Goal: Information Seeking & Learning: Learn about a topic

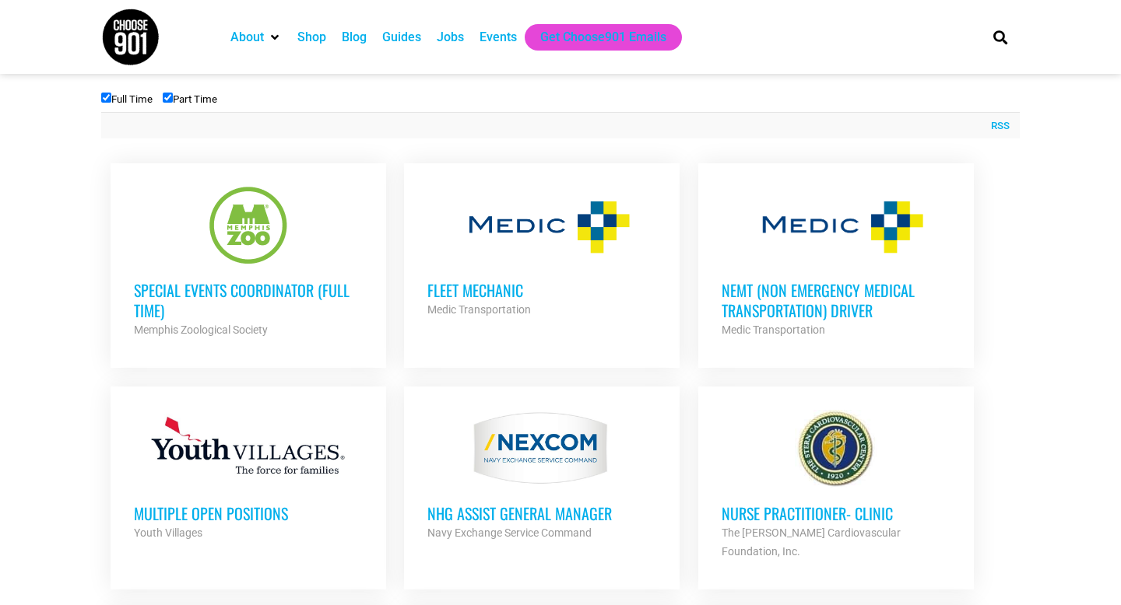
scroll to position [569, 0]
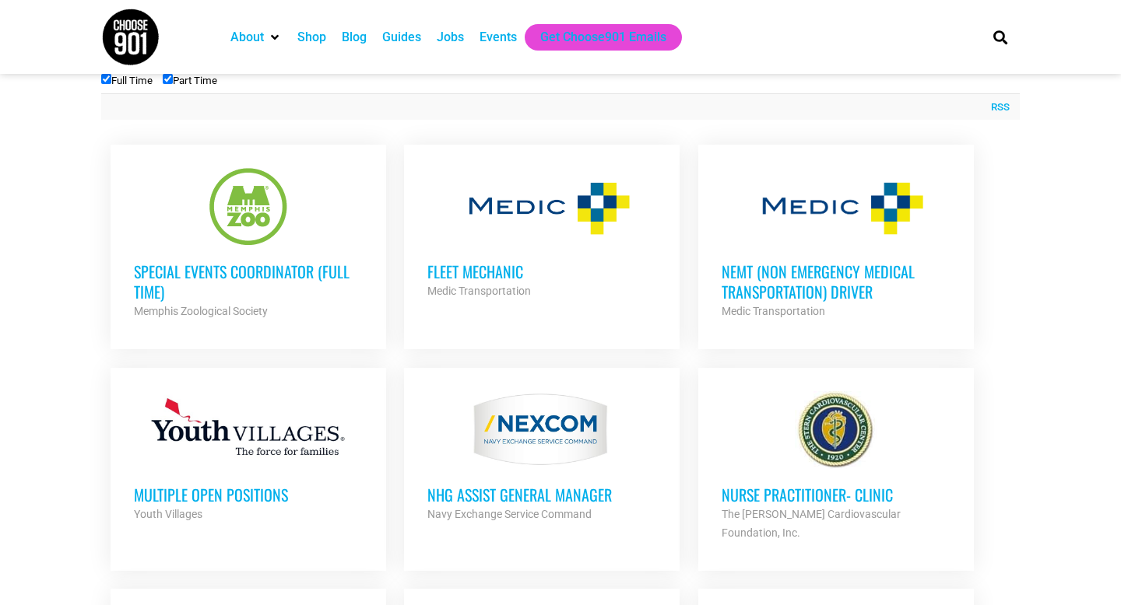
click at [784, 299] on h3 "NEMT (Non Emergency Medical Transportation) Driver" at bounding box center [835, 281] width 229 height 40
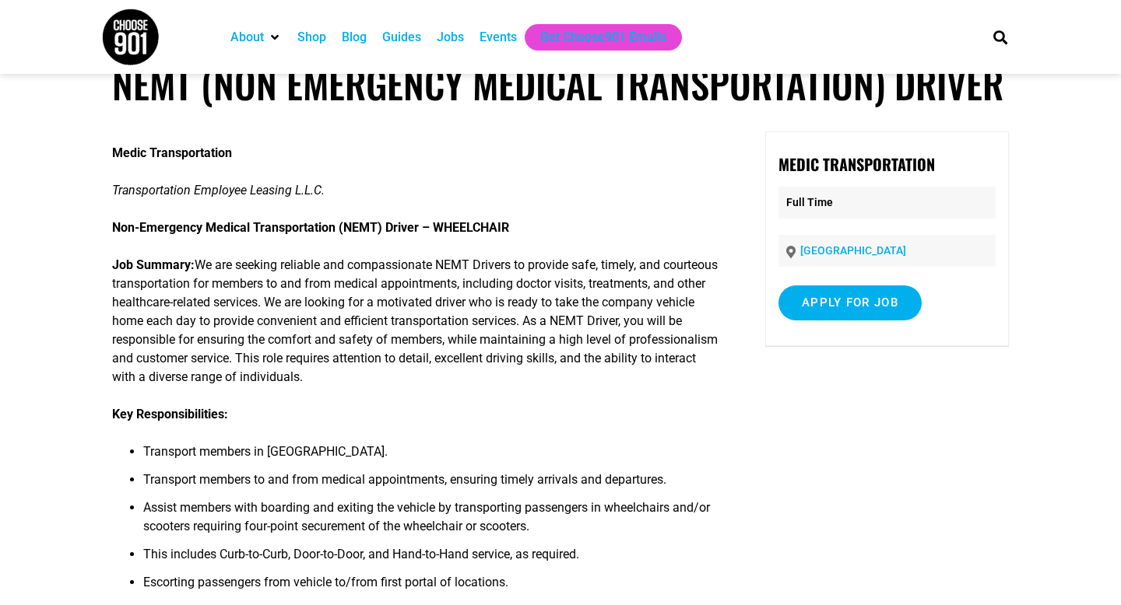
scroll to position [25, 0]
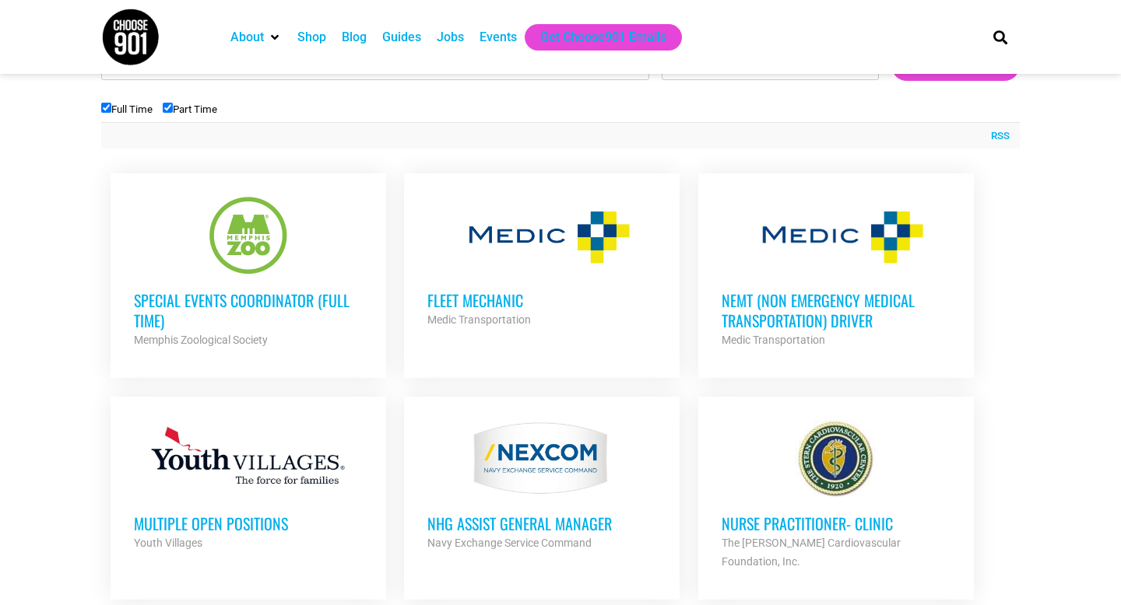
scroll to position [539, 0]
click at [195, 307] on h3 "Special Events Coordinator (Full Time)" at bounding box center [248, 311] width 229 height 40
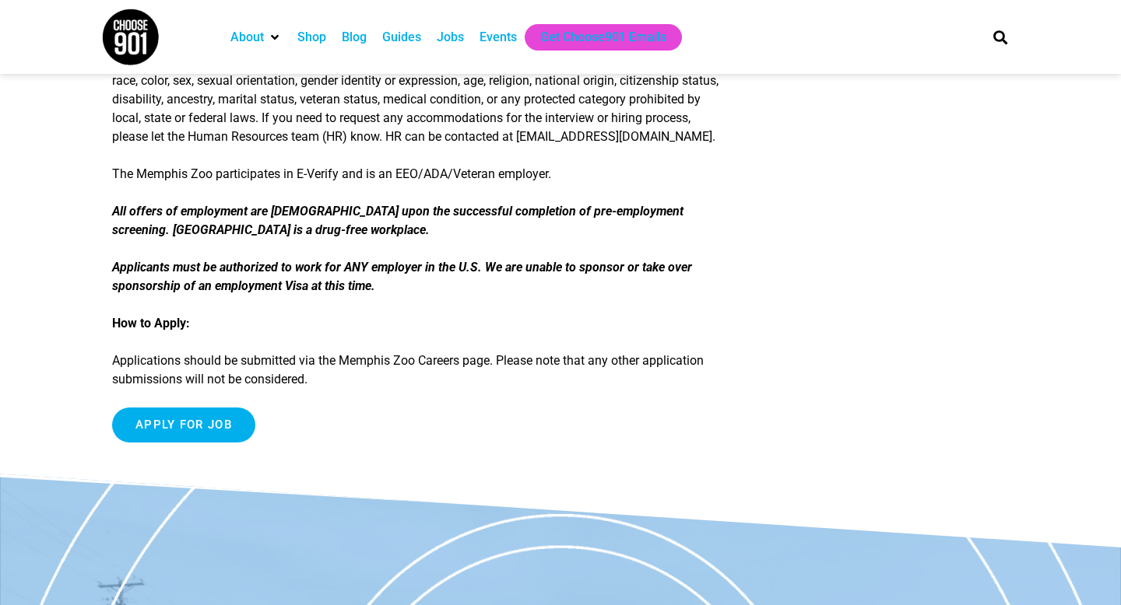
scroll to position [2596, 0]
